Goal: Check status: Check status

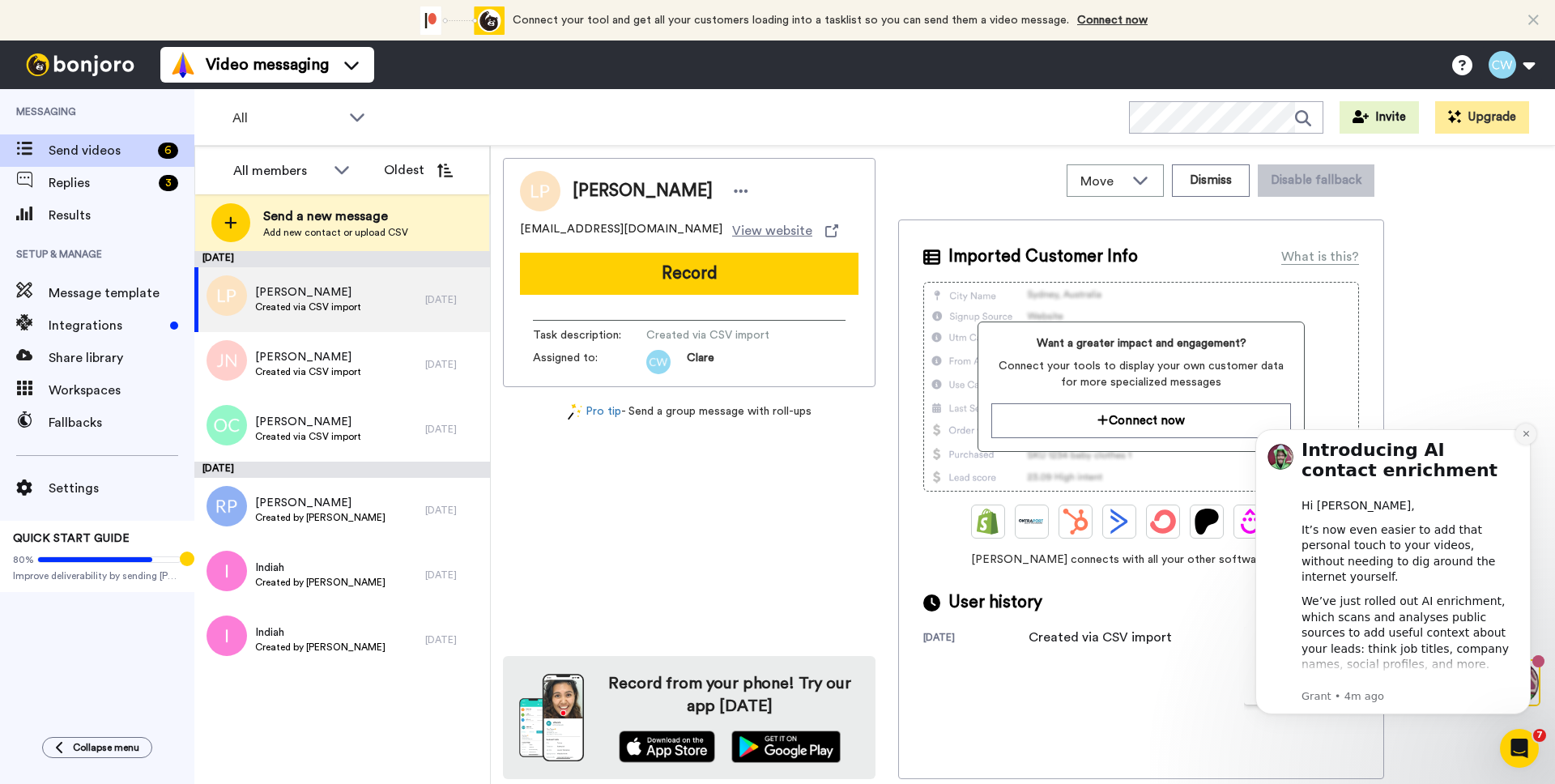
click at [1532, 433] on button "Dismiss notification" at bounding box center [1526, 434] width 21 height 21
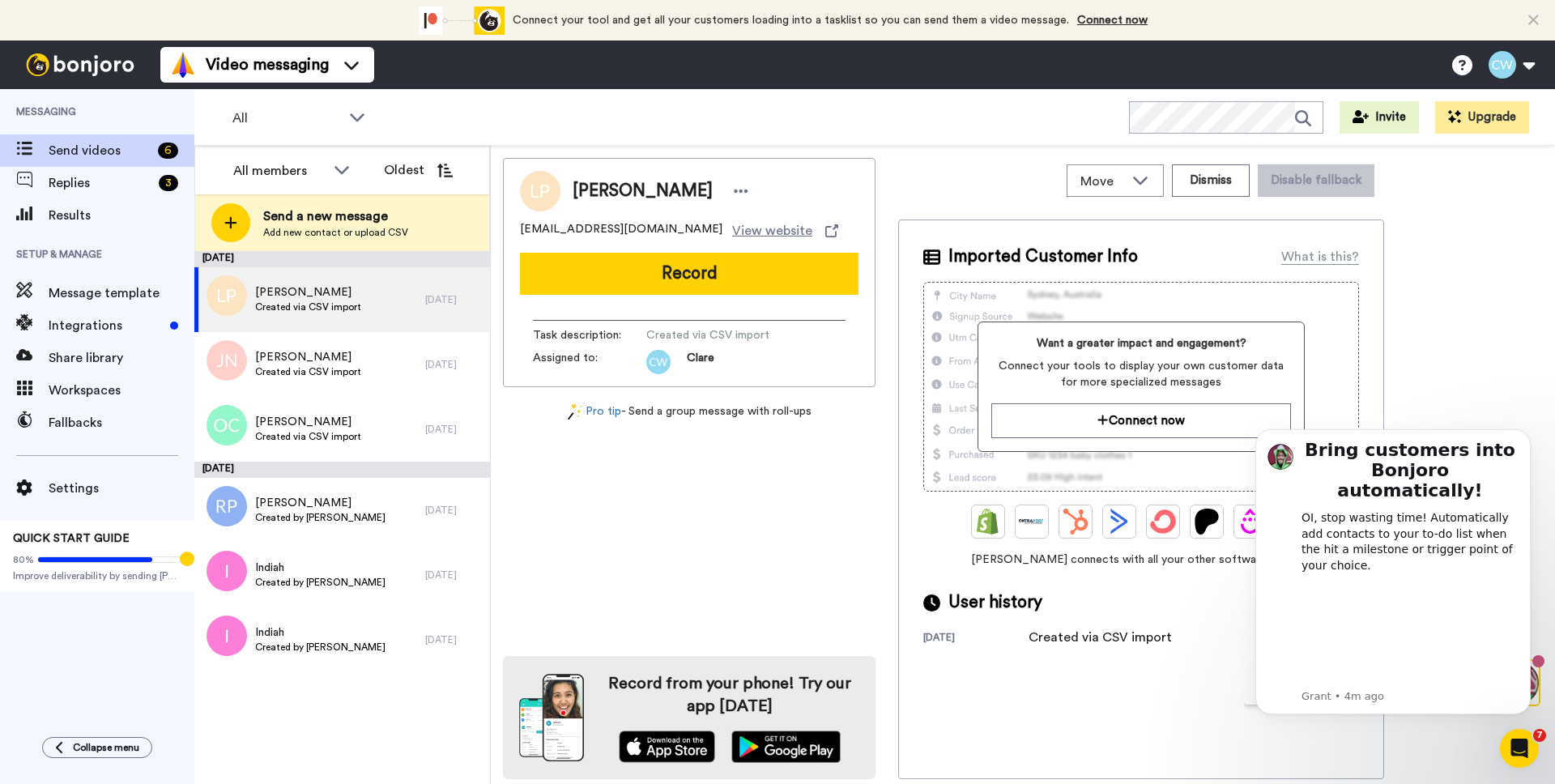
click at [1532, 433] on button "Dismiss notification" at bounding box center [1527, 433] width 17 height 17
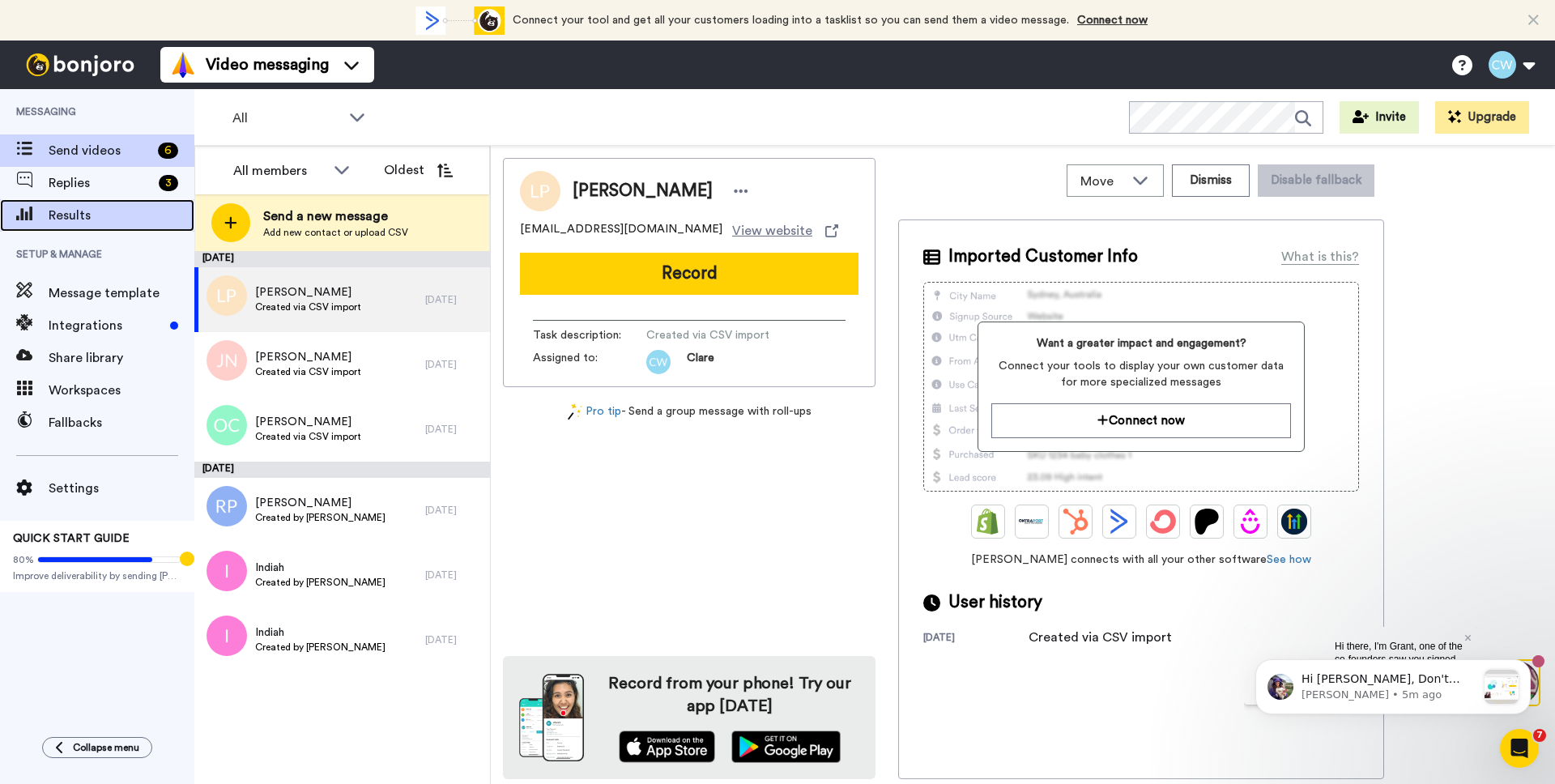
click at [102, 220] on span "Results" at bounding box center [122, 215] width 146 height 20
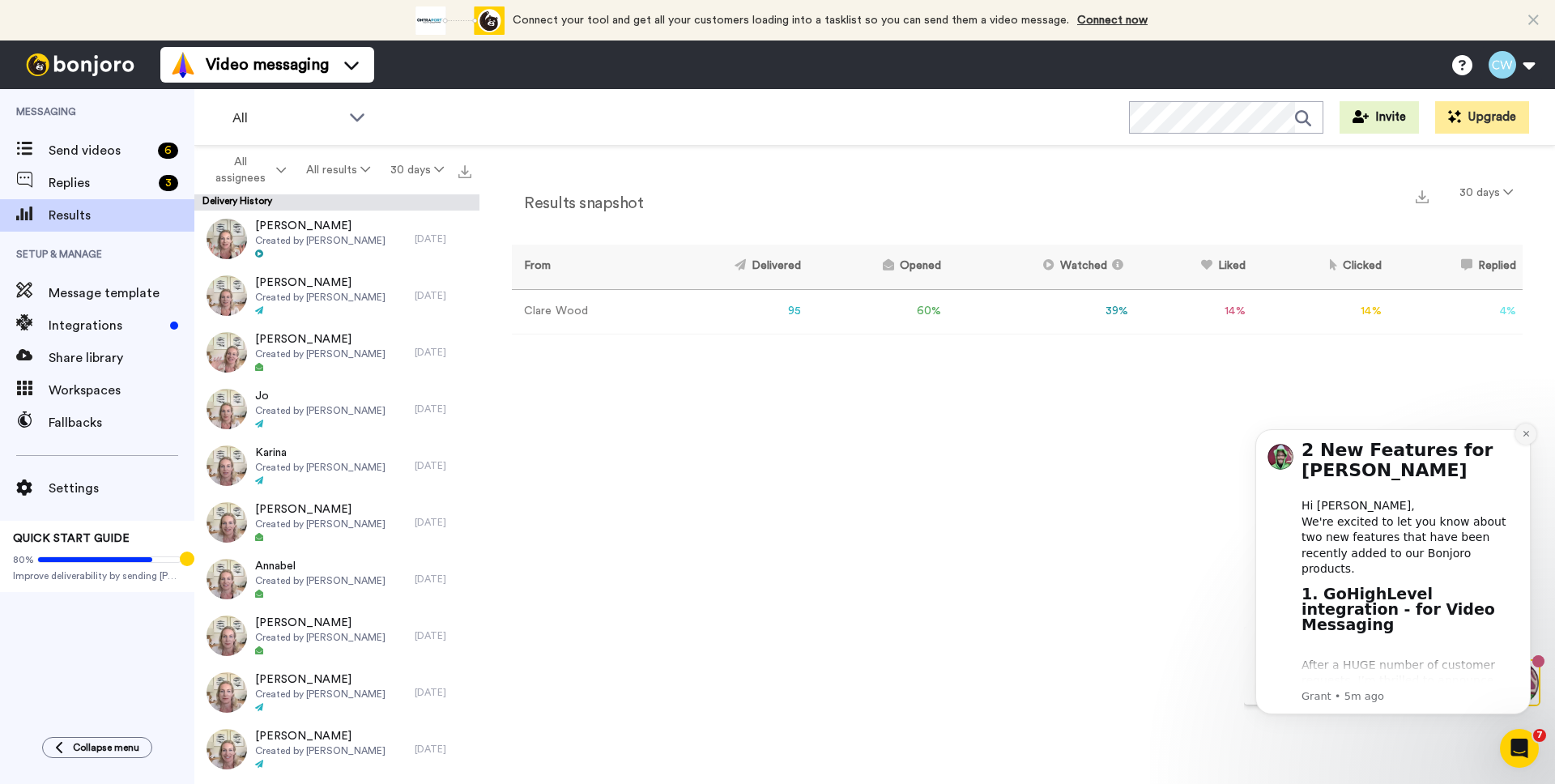
click at [1524, 434] on icon "Dismiss notification" at bounding box center [1526, 433] width 8 height 8
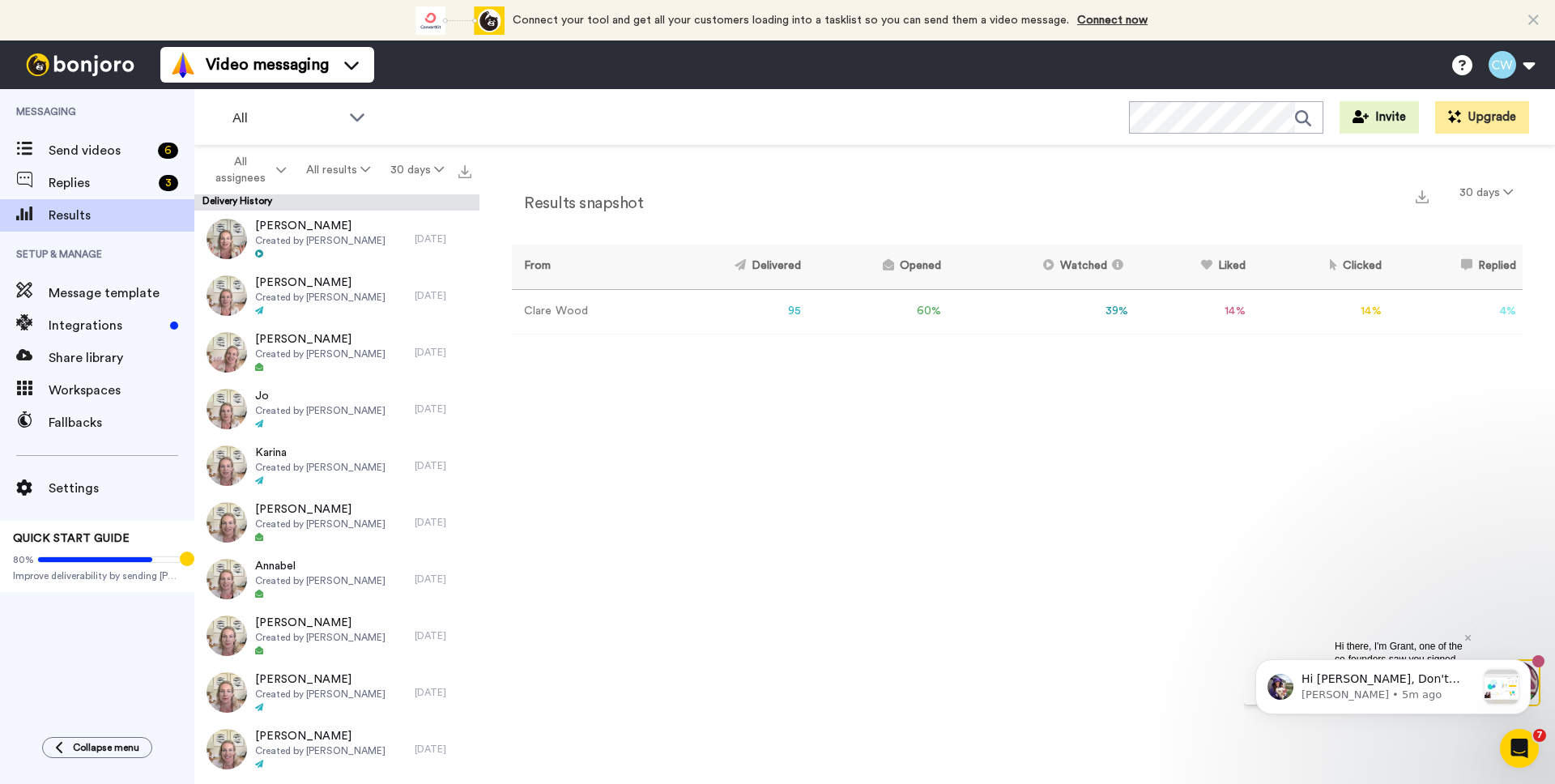
click at [1368, 311] on td "14 %" at bounding box center [1320, 311] width 136 height 44
click at [1460, 637] on body "Hi [PERSON_NAME], Don't miss out on free screencasting and webcam videos with o…" at bounding box center [1393, 683] width 311 height 101
click at [1531, 664] on button "Dismiss notification" at bounding box center [1526, 664] width 21 height 21
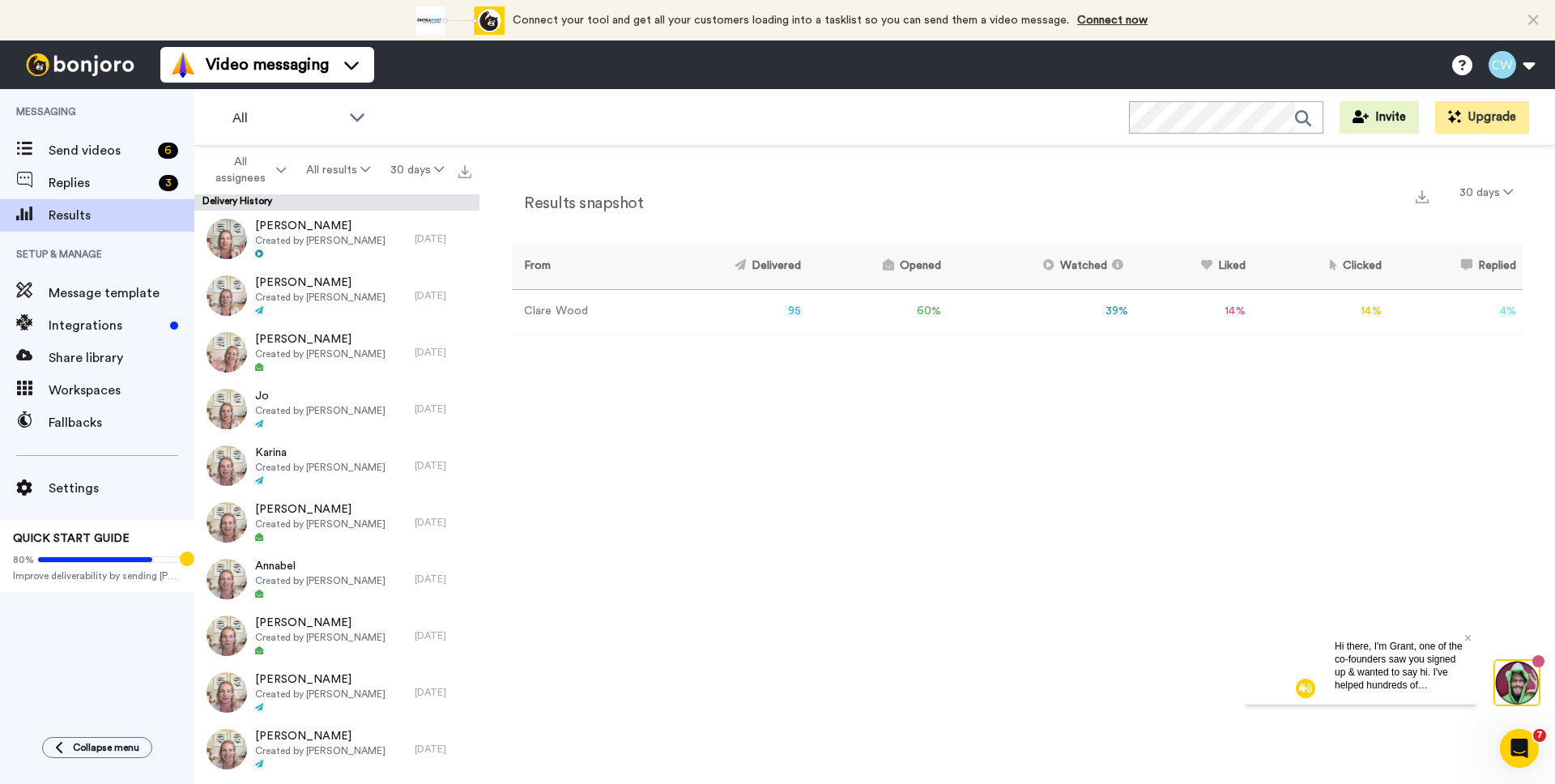
click at [1471, 636] on div "Hi there, I'm Grant, one of the co-founders saw you signed up & wanted to say h…" at bounding box center [1400, 664] width 156 height 78
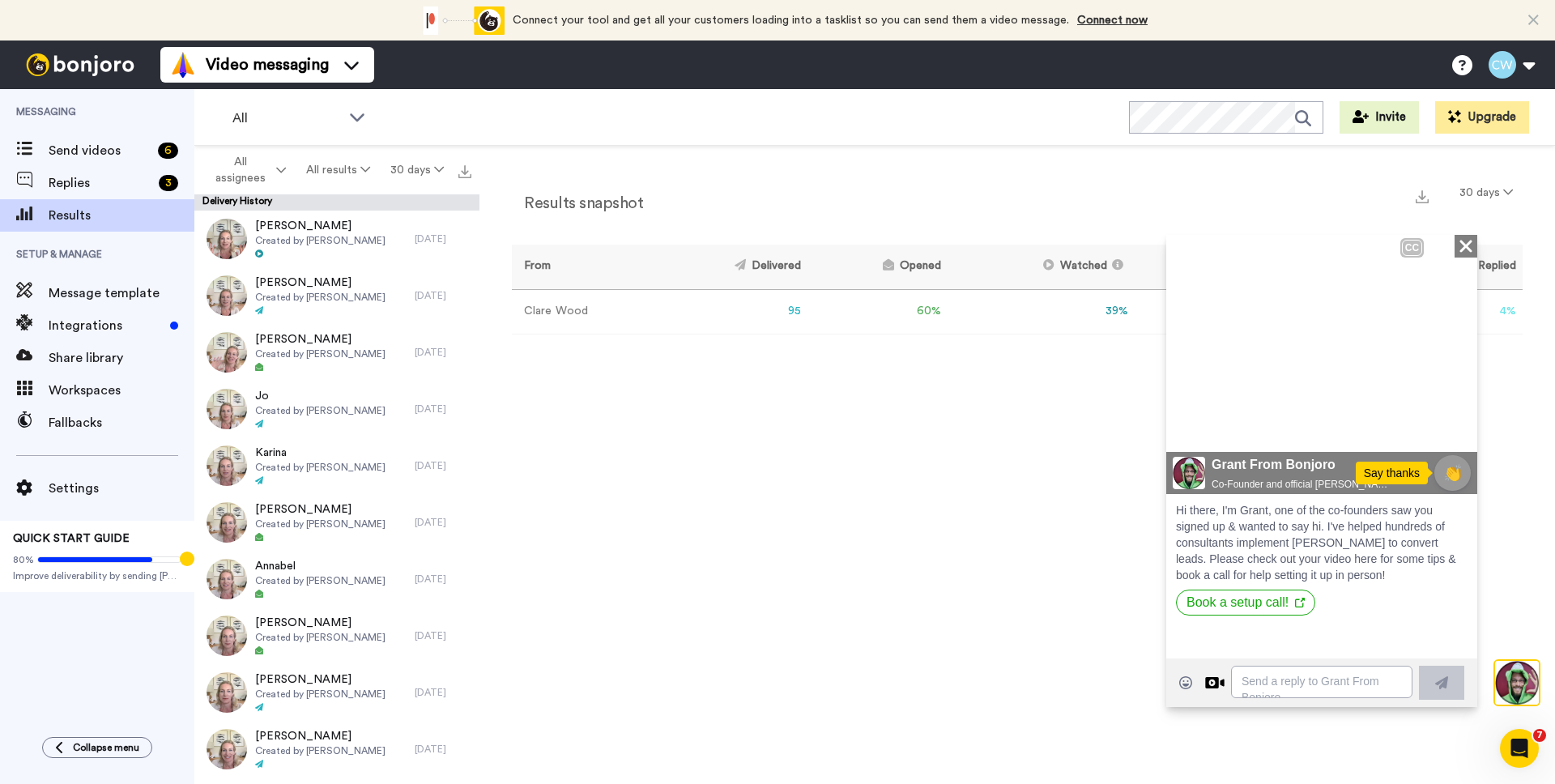
click at [1458, 248] on icon "Close" at bounding box center [1465, 245] width 16 height 20
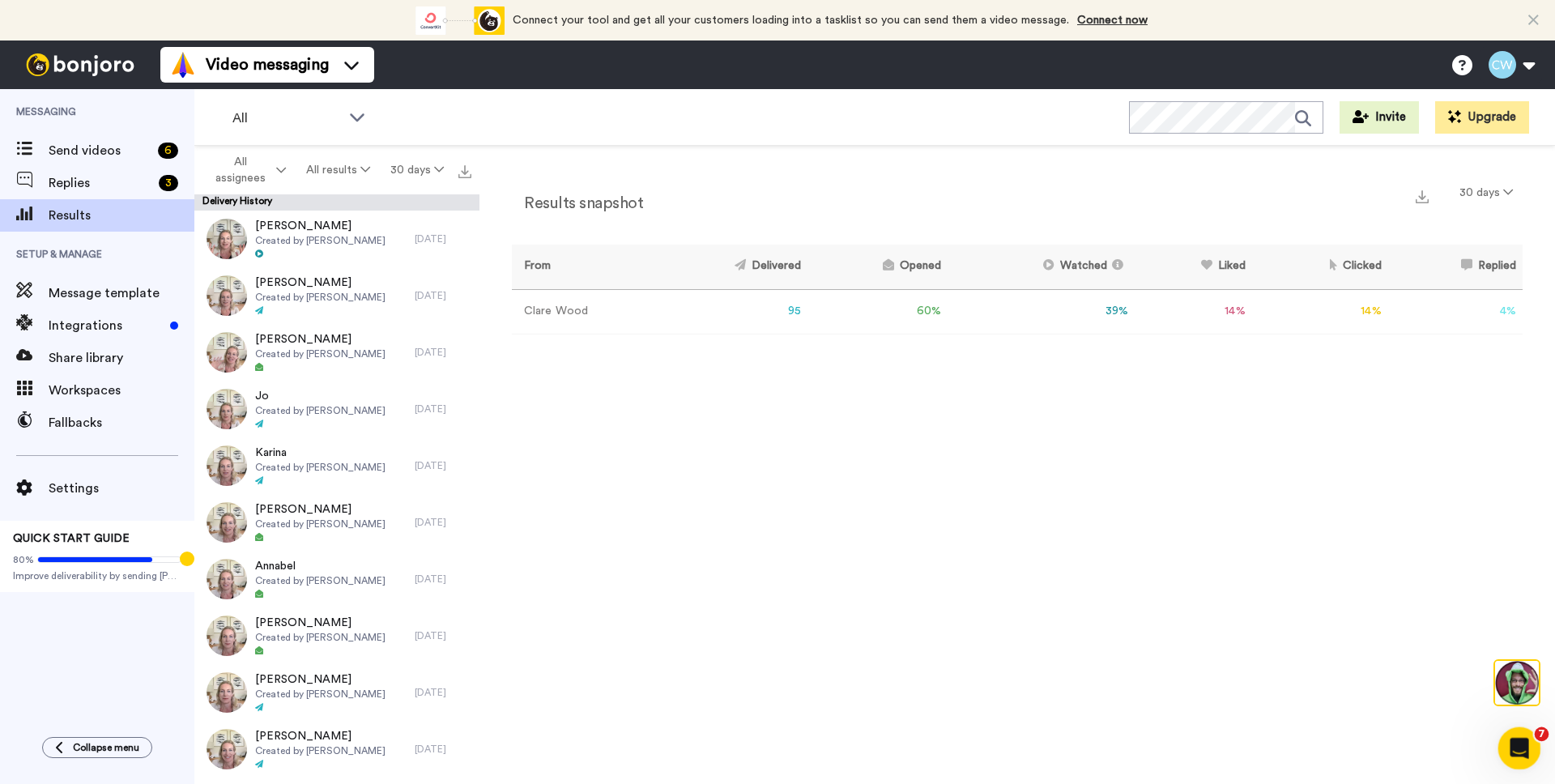
click at [1525, 742] on icon "Open Intercom Messenger" at bounding box center [1517, 746] width 26 height 26
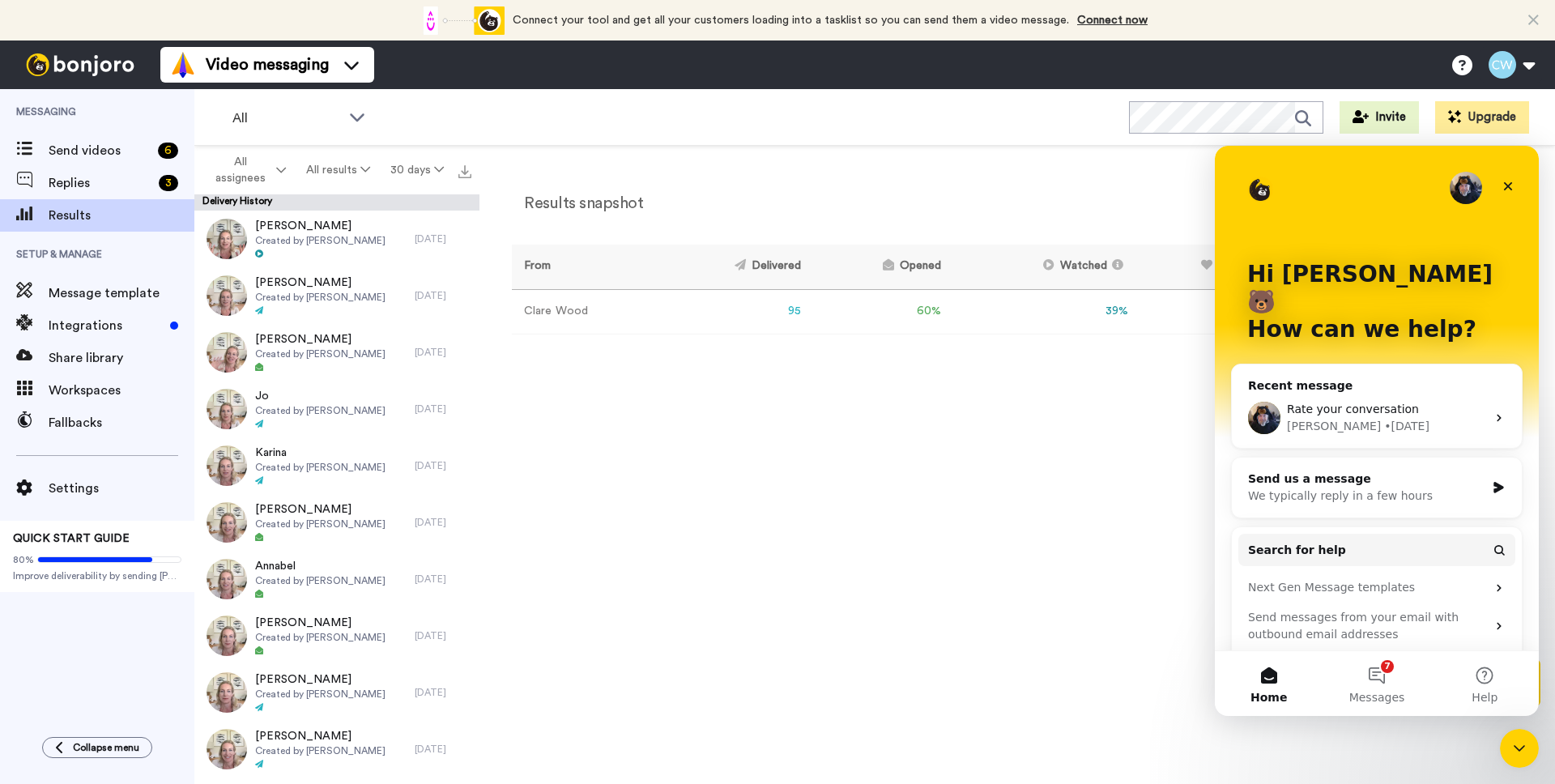
click at [1119, 434] on div "Results snapshot 30 days From Delivered Opened Watched Liked Clicked Replied Fa…" at bounding box center [1017, 469] width 1075 height 646
click at [1512, 191] on icon "Close" at bounding box center [1509, 187] width 13 height 13
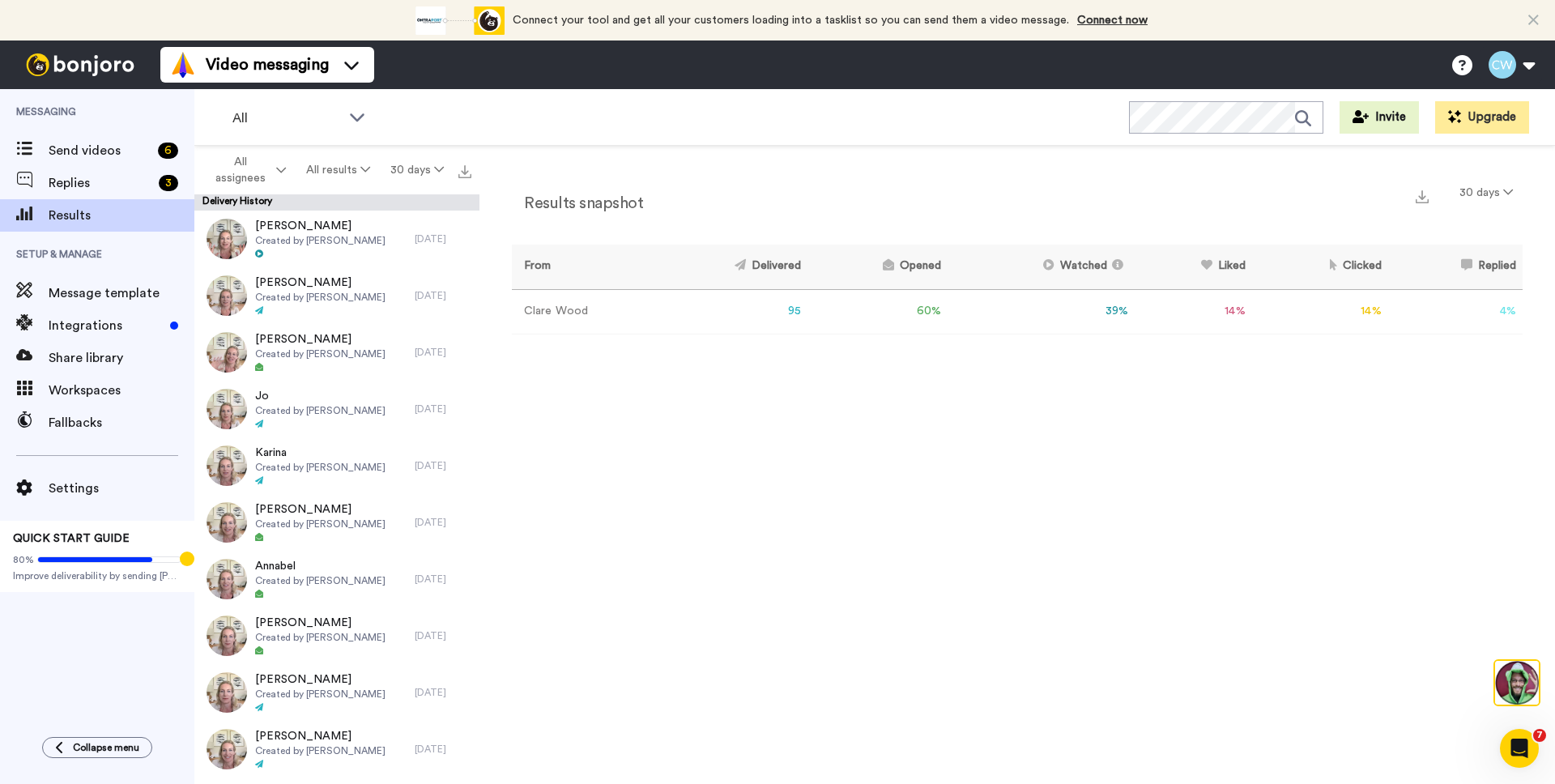
click at [1519, 680] on img at bounding box center [1517, 682] width 43 height 43
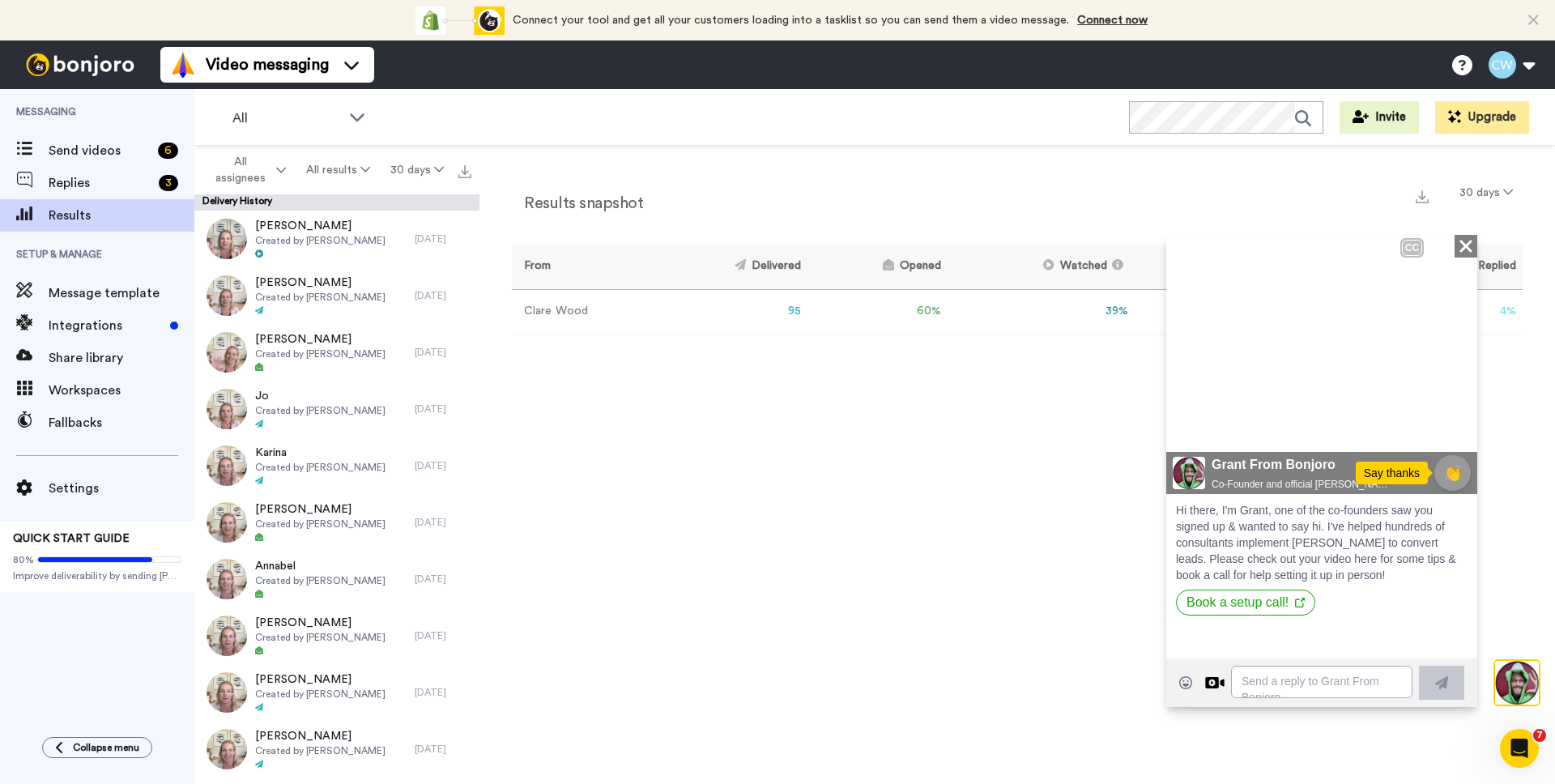
click at [1469, 237] on icon "Close" at bounding box center [1465, 245] width 16 height 20
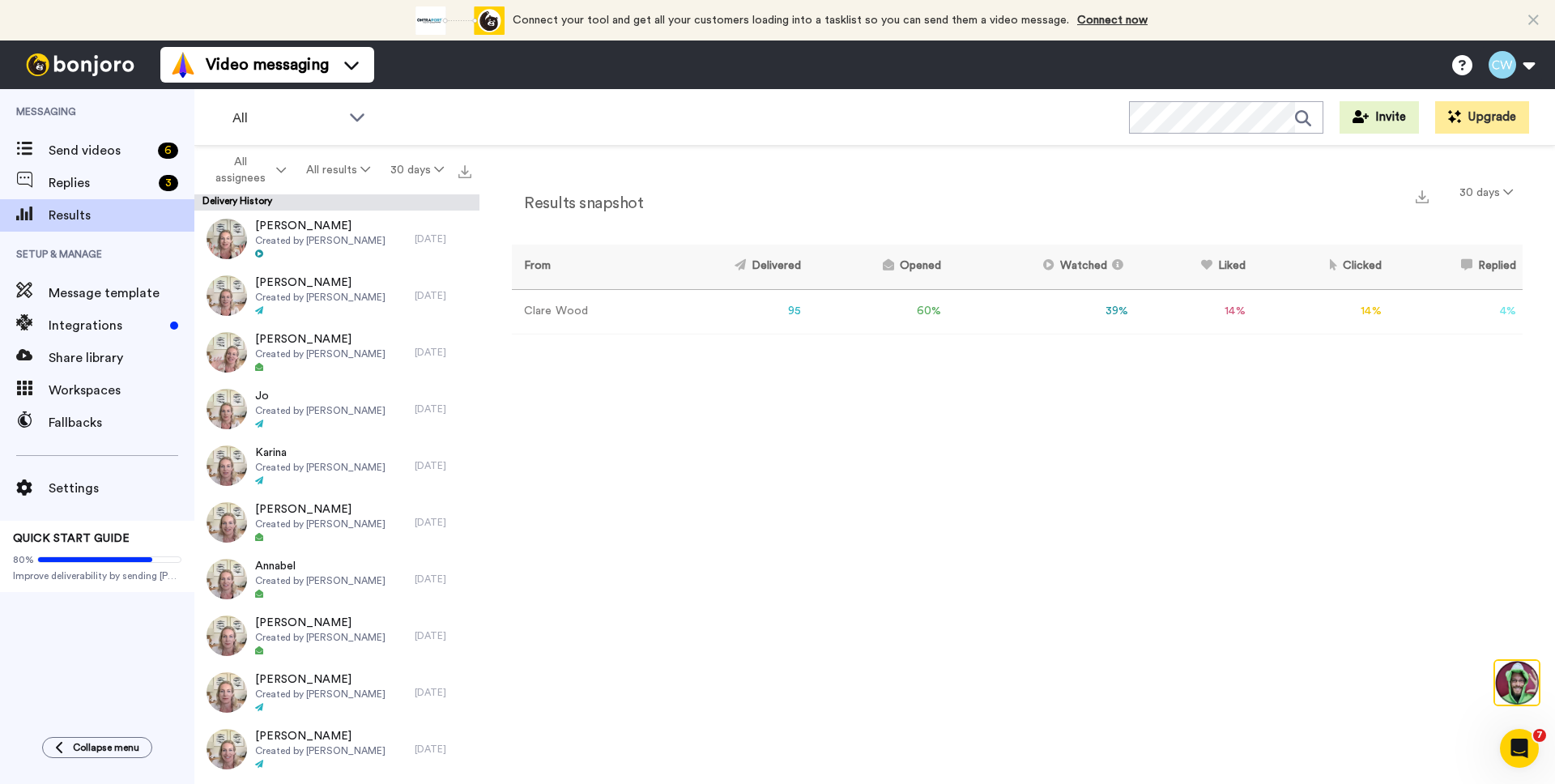
click at [99, 71] on img at bounding box center [80, 65] width 122 height 23
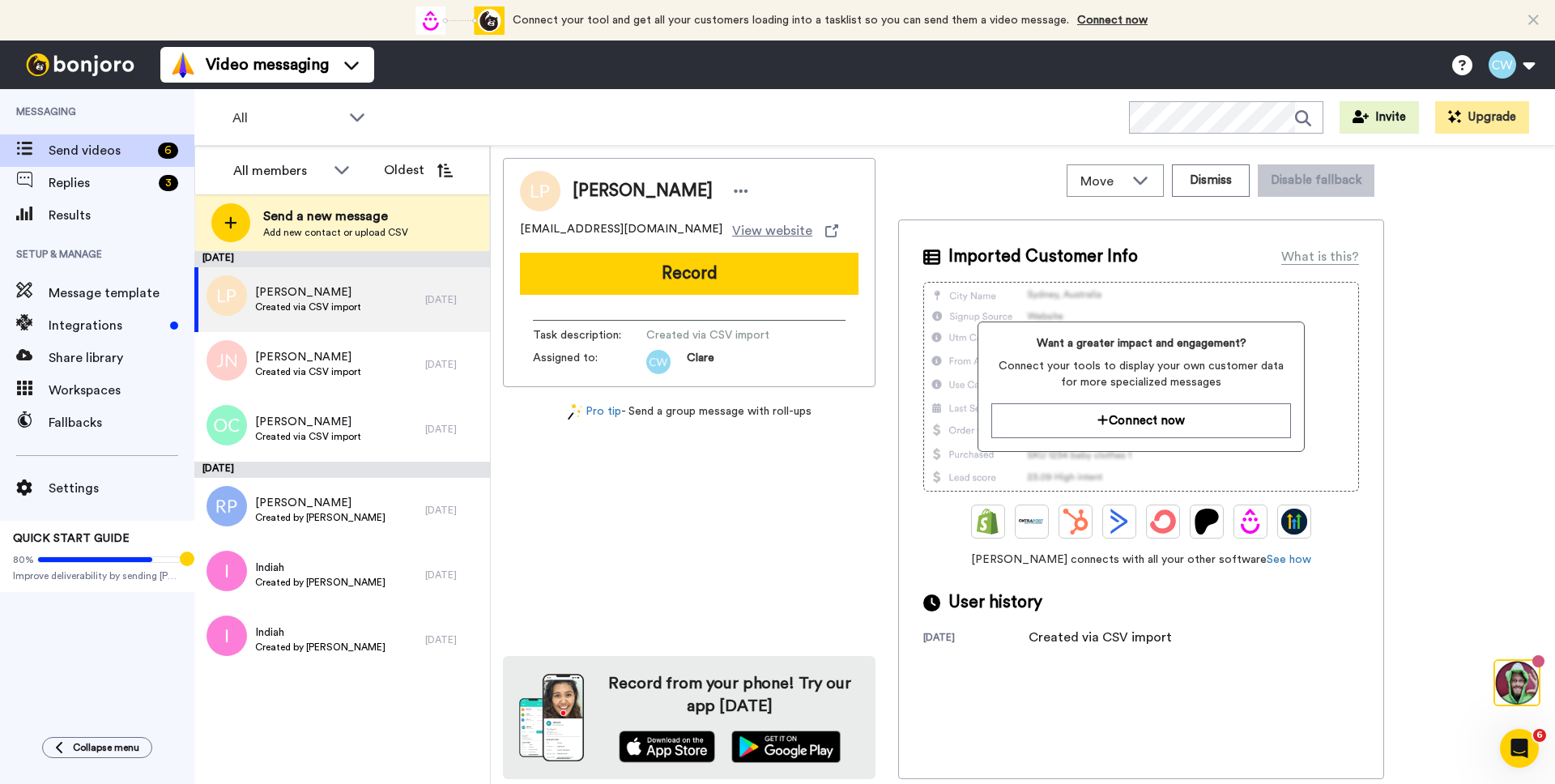
click at [36, 59] on img at bounding box center [80, 65] width 122 height 23
